Goal: Transaction & Acquisition: Purchase product/service

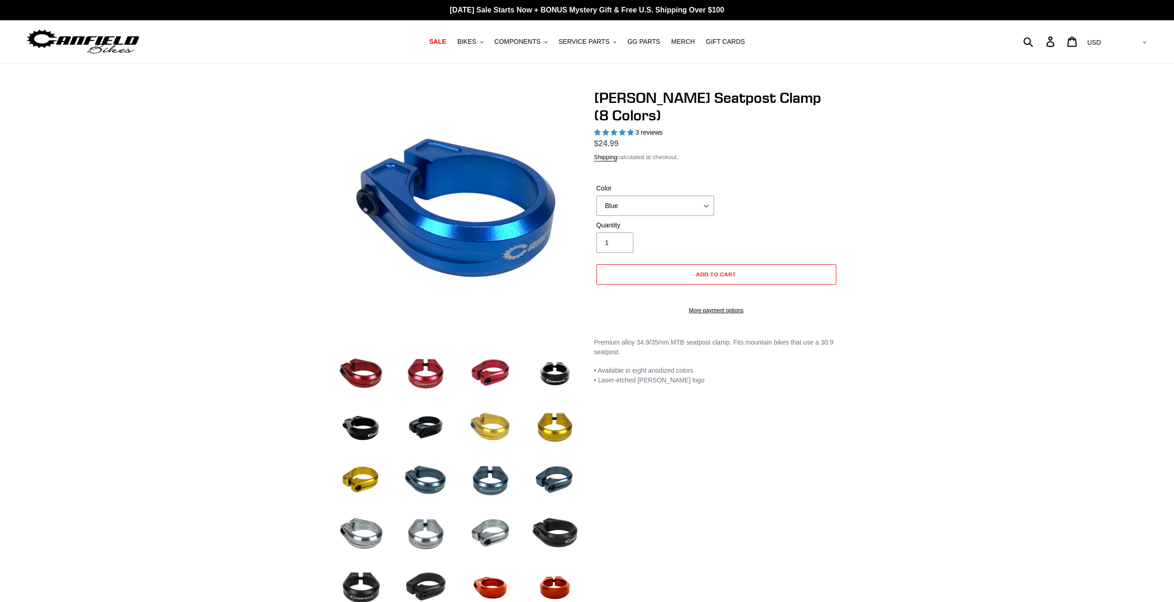
select select "highest-rating"
click at [485, 437] on img at bounding box center [490, 427] width 51 height 51
select select "Gold"
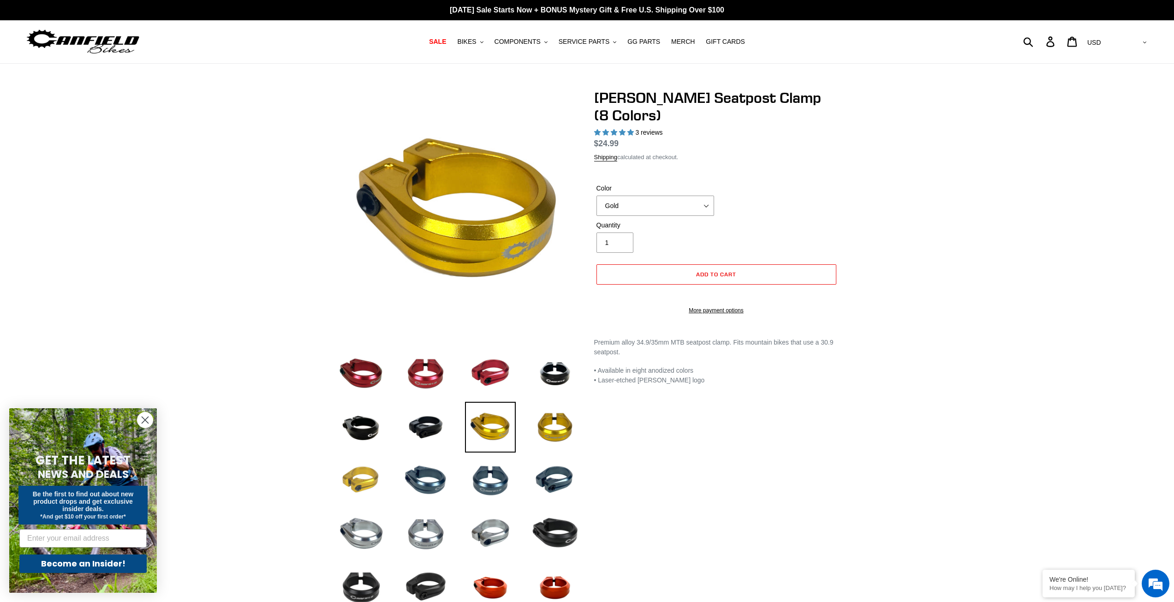
click at [372, 459] on img at bounding box center [361, 480] width 51 height 51
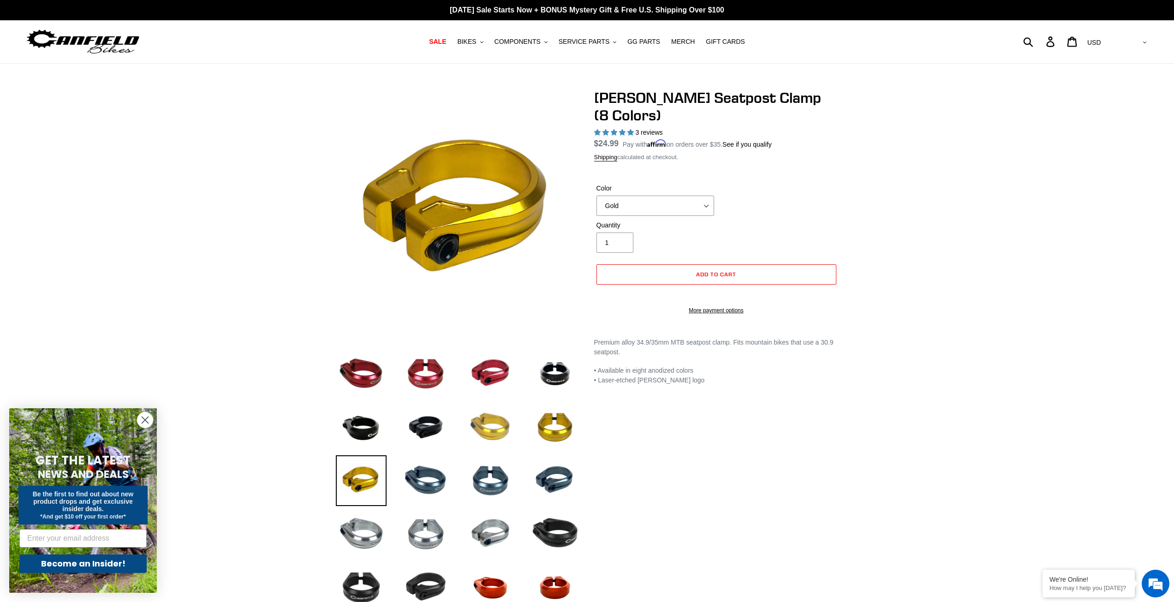
click at [487, 434] on img at bounding box center [490, 427] width 51 height 51
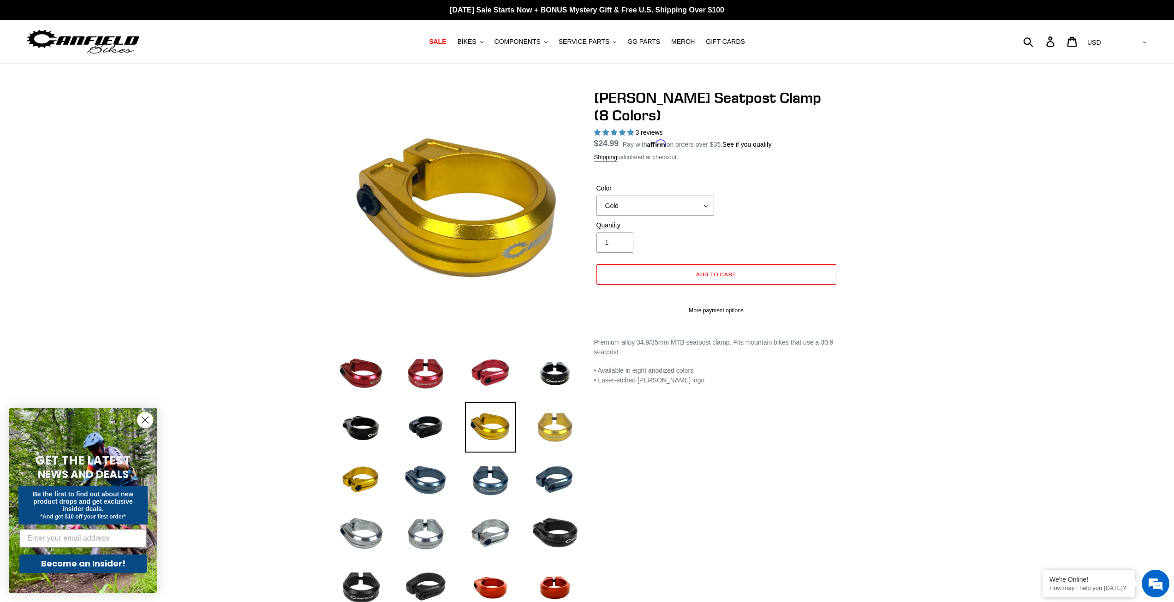
click at [550, 424] on img at bounding box center [554, 427] width 51 height 51
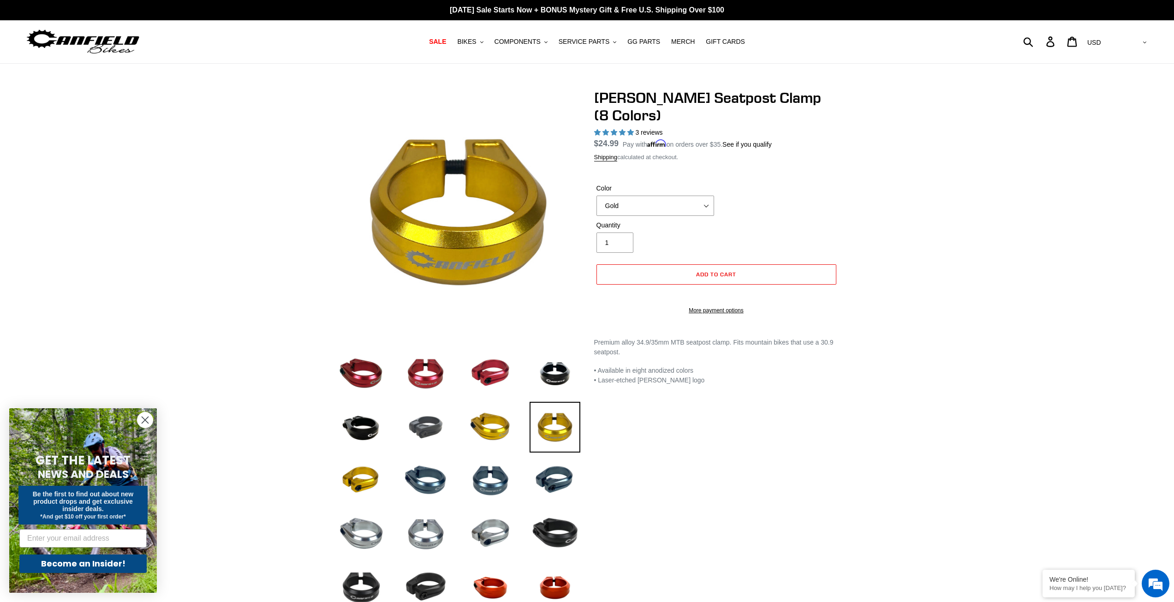
click at [434, 435] on img at bounding box center [425, 427] width 51 height 51
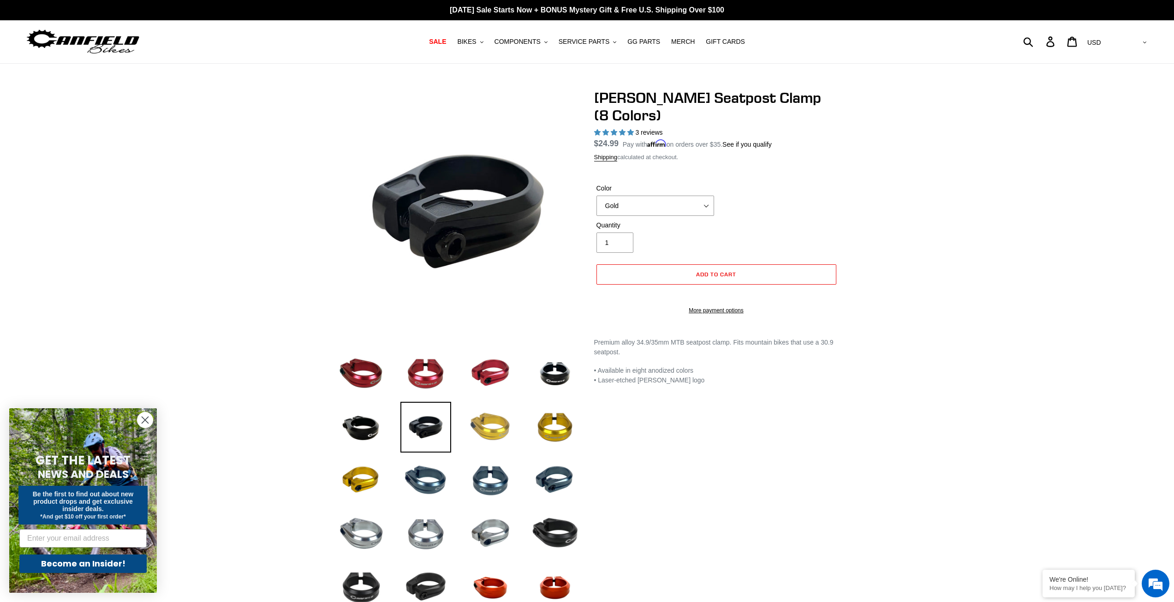
click at [490, 424] on img at bounding box center [490, 427] width 51 height 51
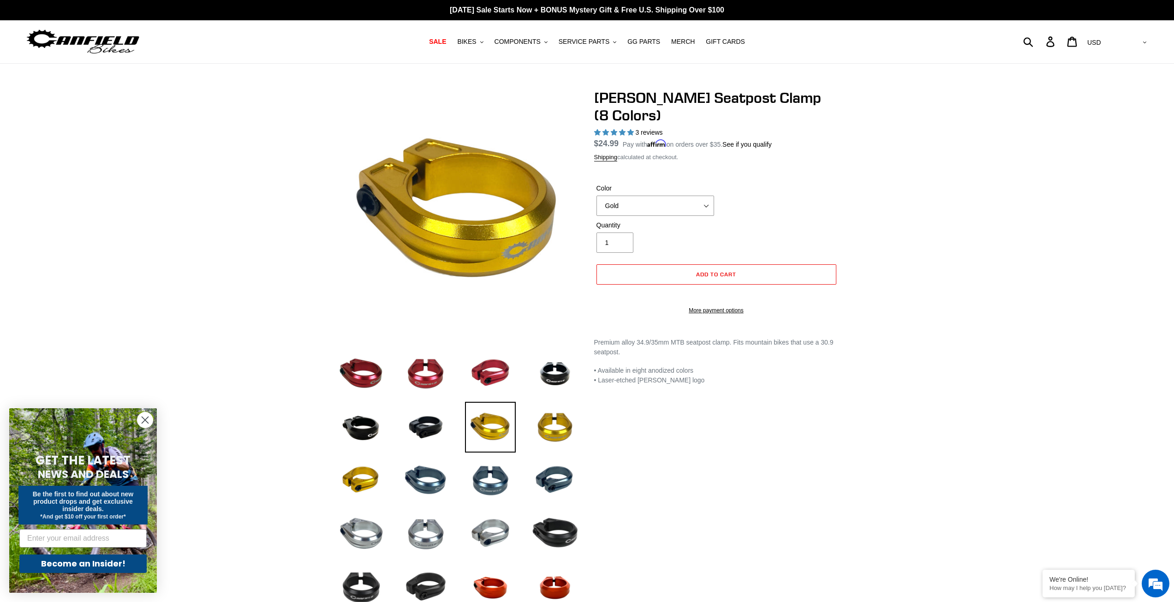
click at [502, 431] on img at bounding box center [490, 427] width 51 height 51
click at [518, 428] on li at bounding box center [548, 429] width 65 height 53
click at [529, 426] on li at bounding box center [548, 429] width 65 height 53
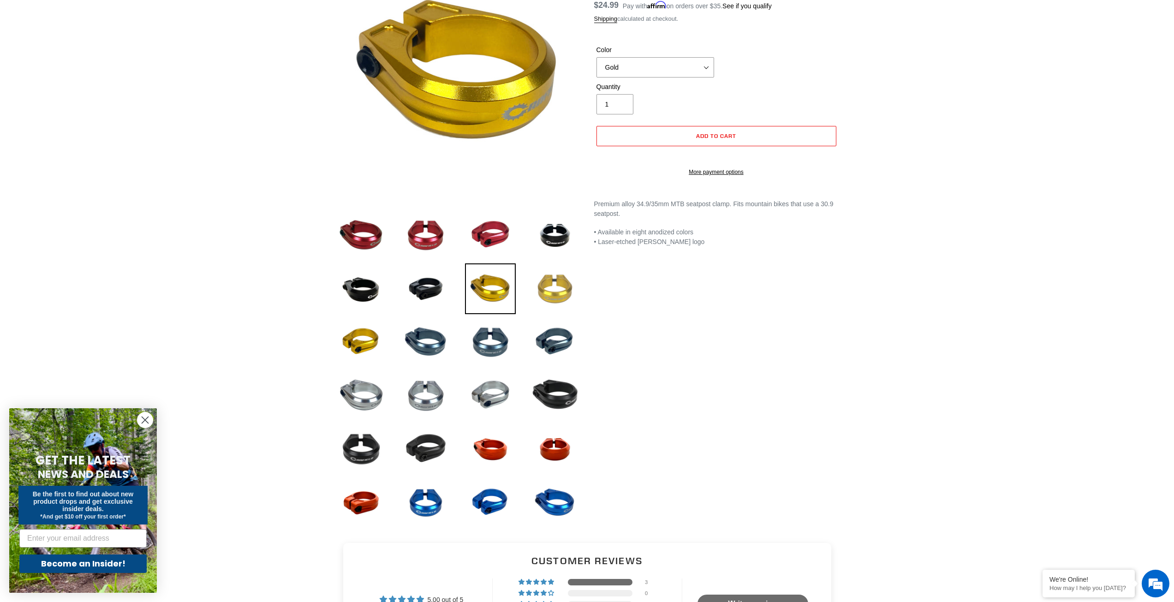
click at [554, 286] on img at bounding box center [554, 288] width 51 height 51
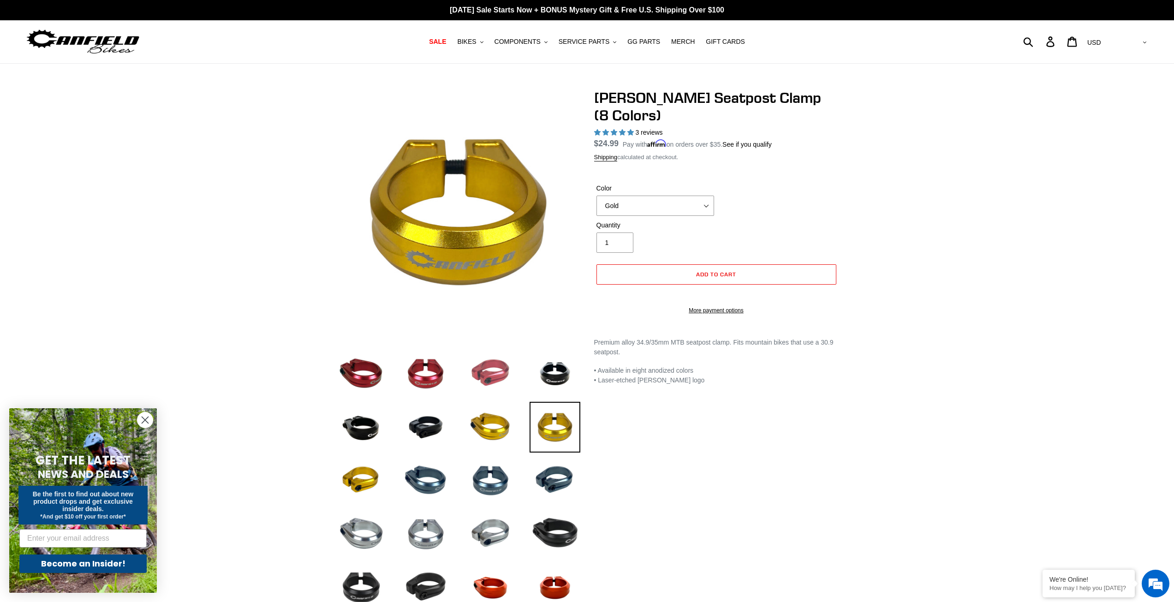
click at [498, 362] on img at bounding box center [490, 373] width 51 height 51
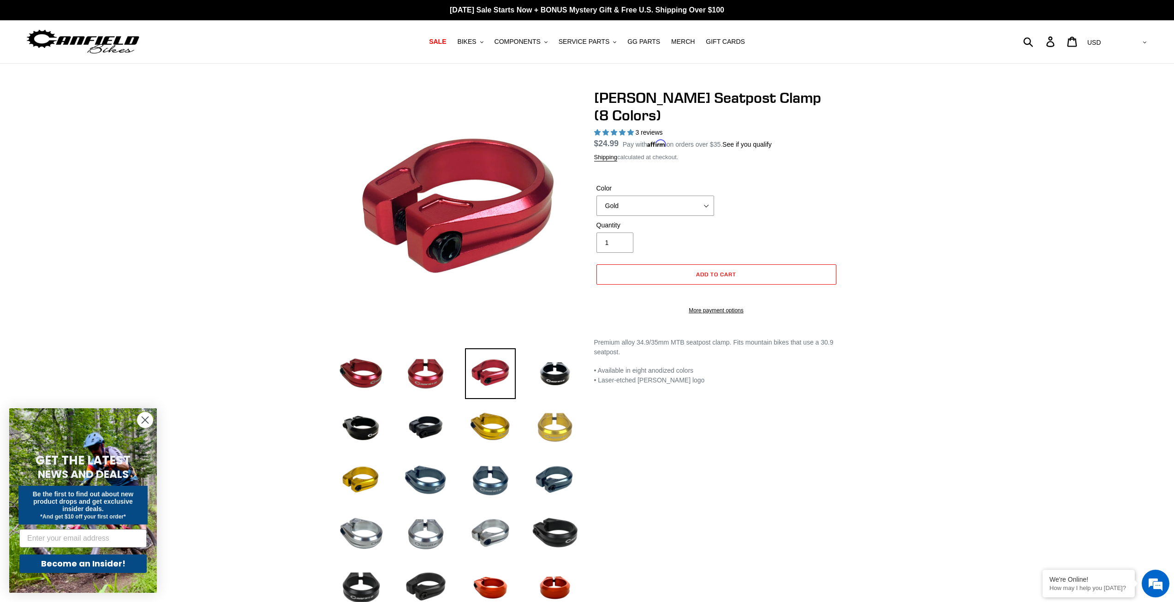
click at [555, 437] on img at bounding box center [554, 427] width 51 height 51
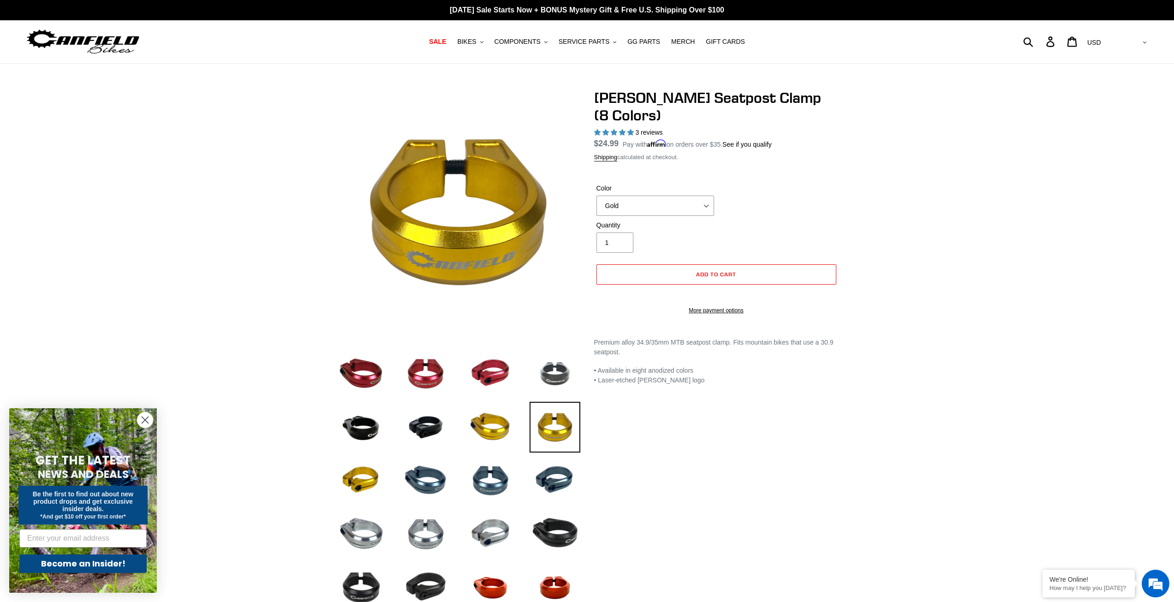
click at [540, 391] on img at bounding box center [554, 373] width 51 height 51
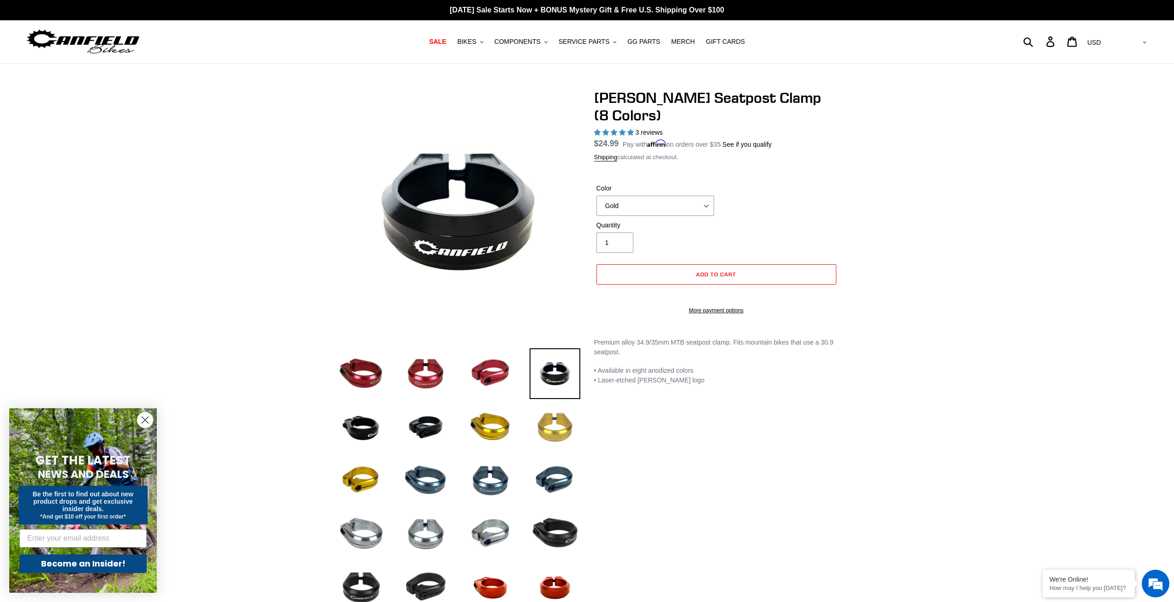
click at [551, 437] on img at bounding box center [554, 427] width 51 height 51
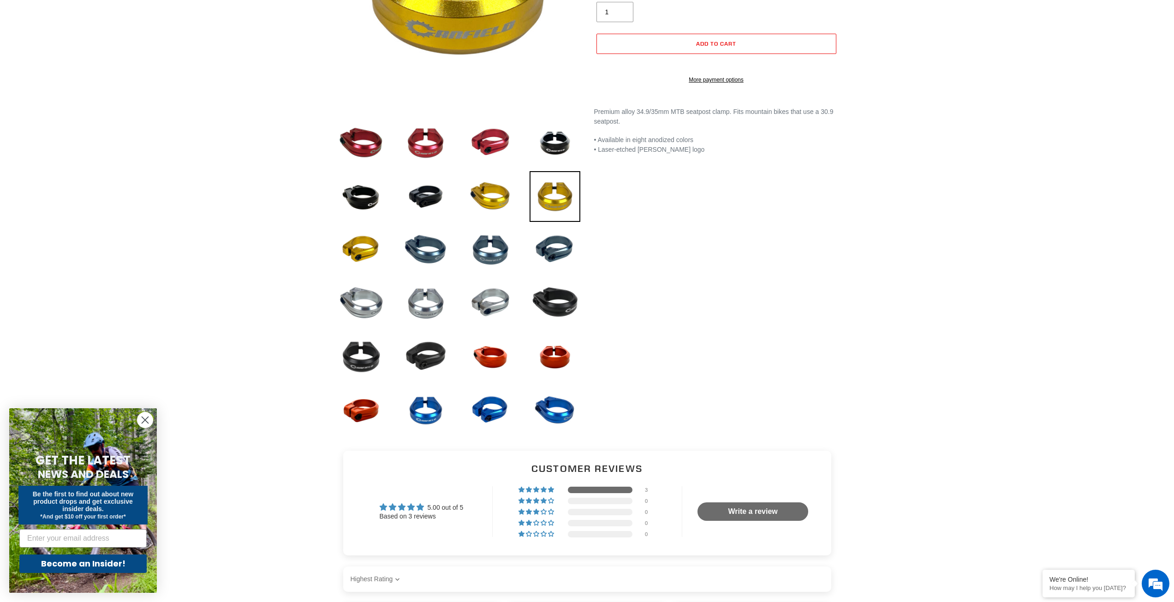
click at [528, 371] on li at bounding box center [548, 359] width 65 height 53
click at [545, 369] on img at bounding box center [554, 357] width 51 height 51
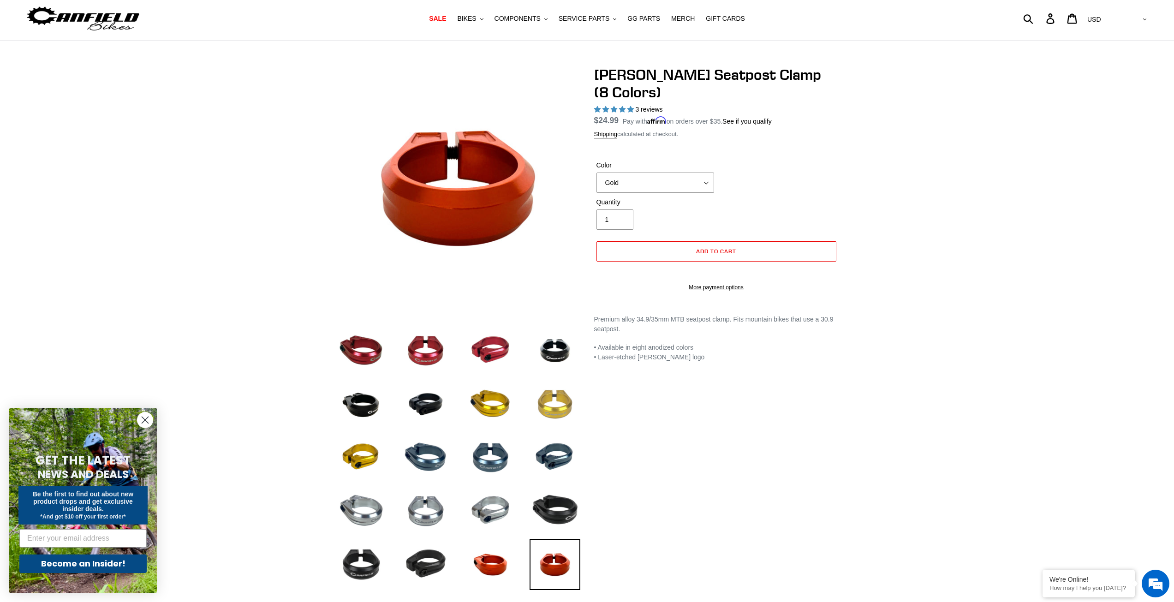
scroll to position [184, 0]
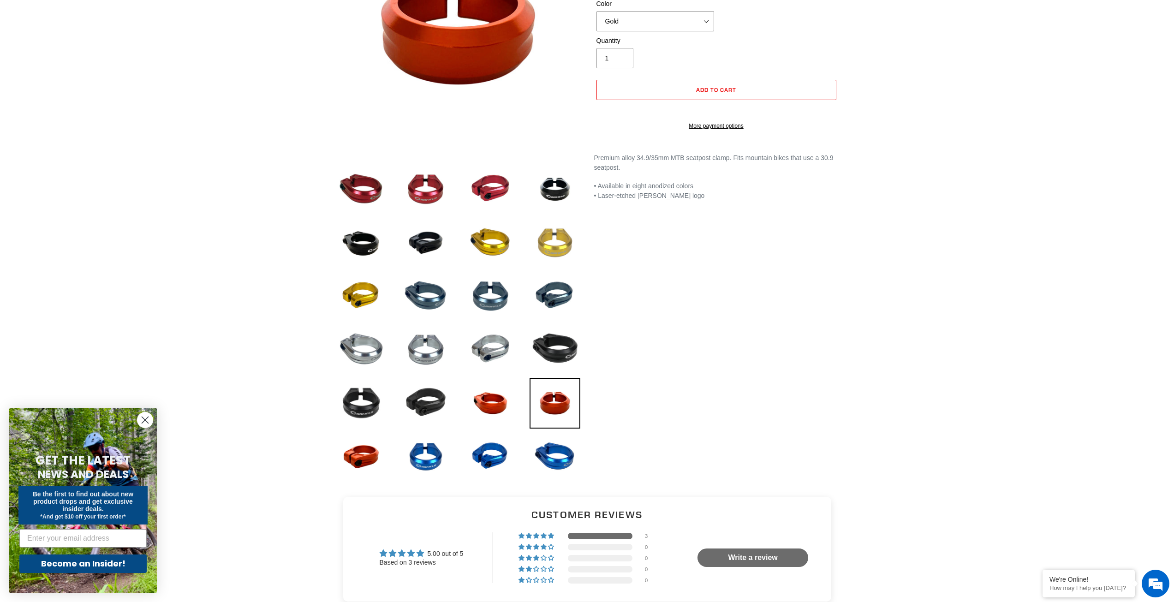
click at [547, 263] on img at bounding box center [554, 242] width 51 height 51
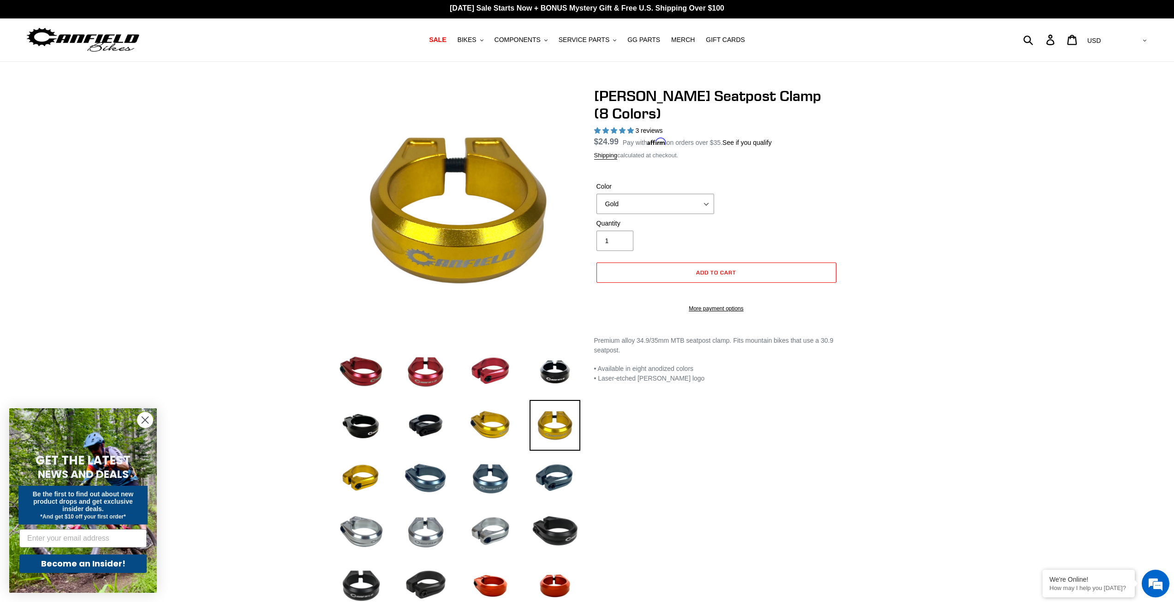
scroll to position [0, 0]
